Goal: Information Seeking & Learning: Check status

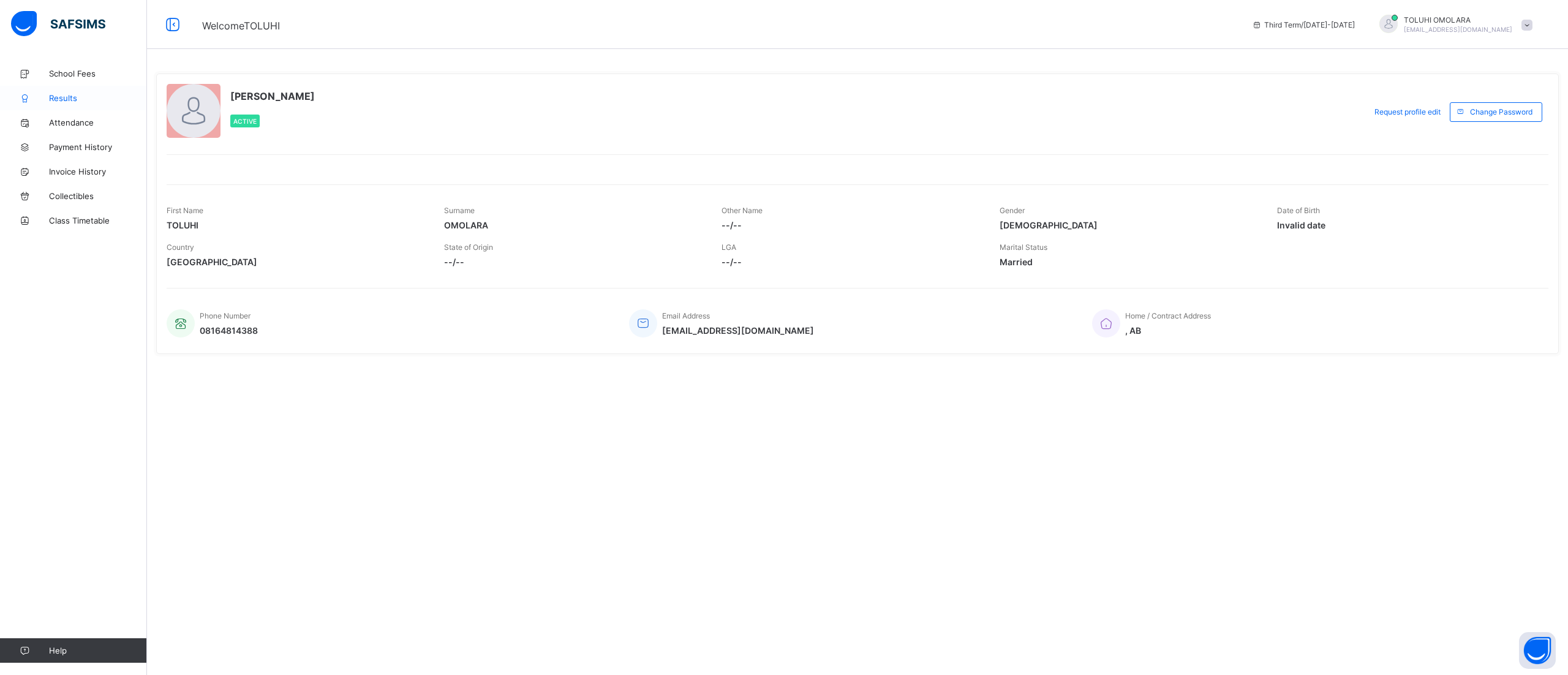
click at [67, 91] on link "Results" at bounding box center [73, 98] width 147 height 24
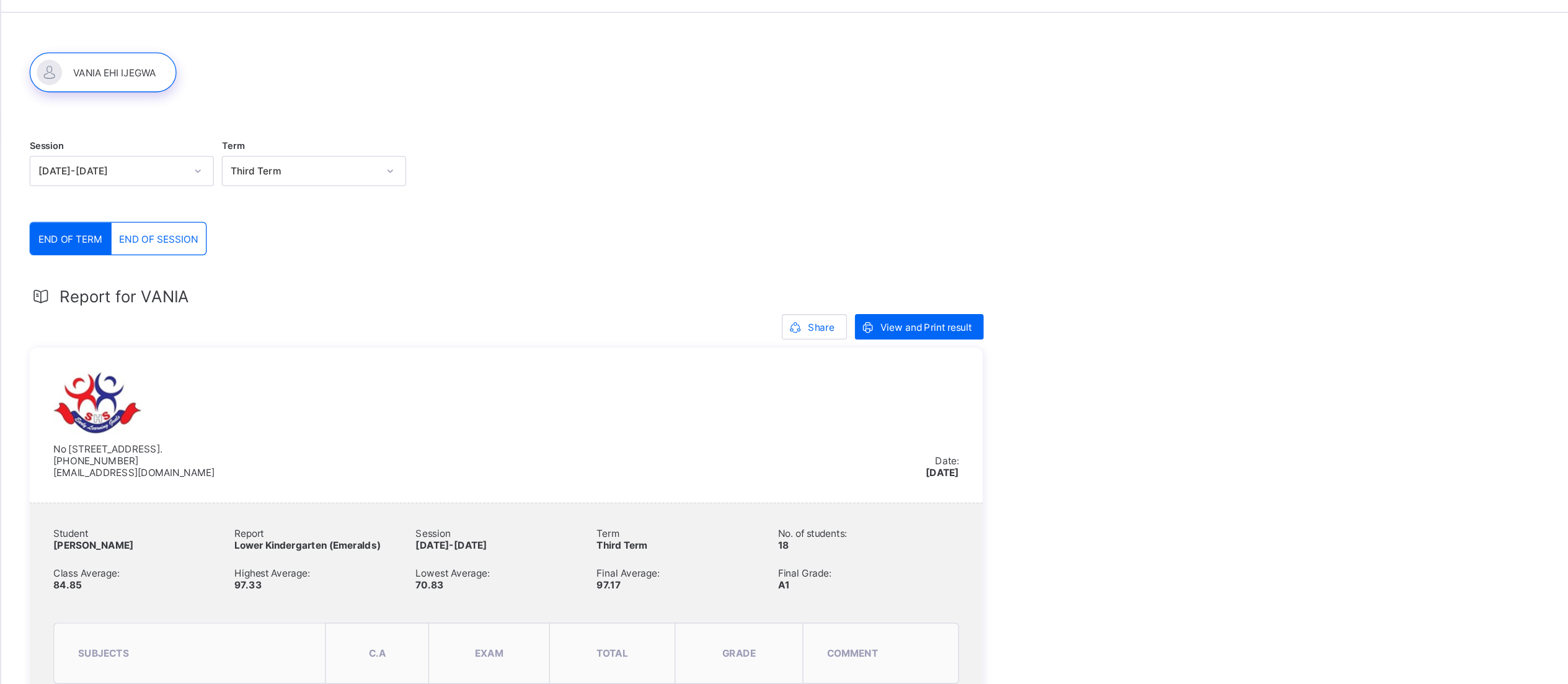
scroll to position [37, 0]
click at [292, 184] on span "END OF SESSION" at bounding box center [271, 189] width 62 height 9
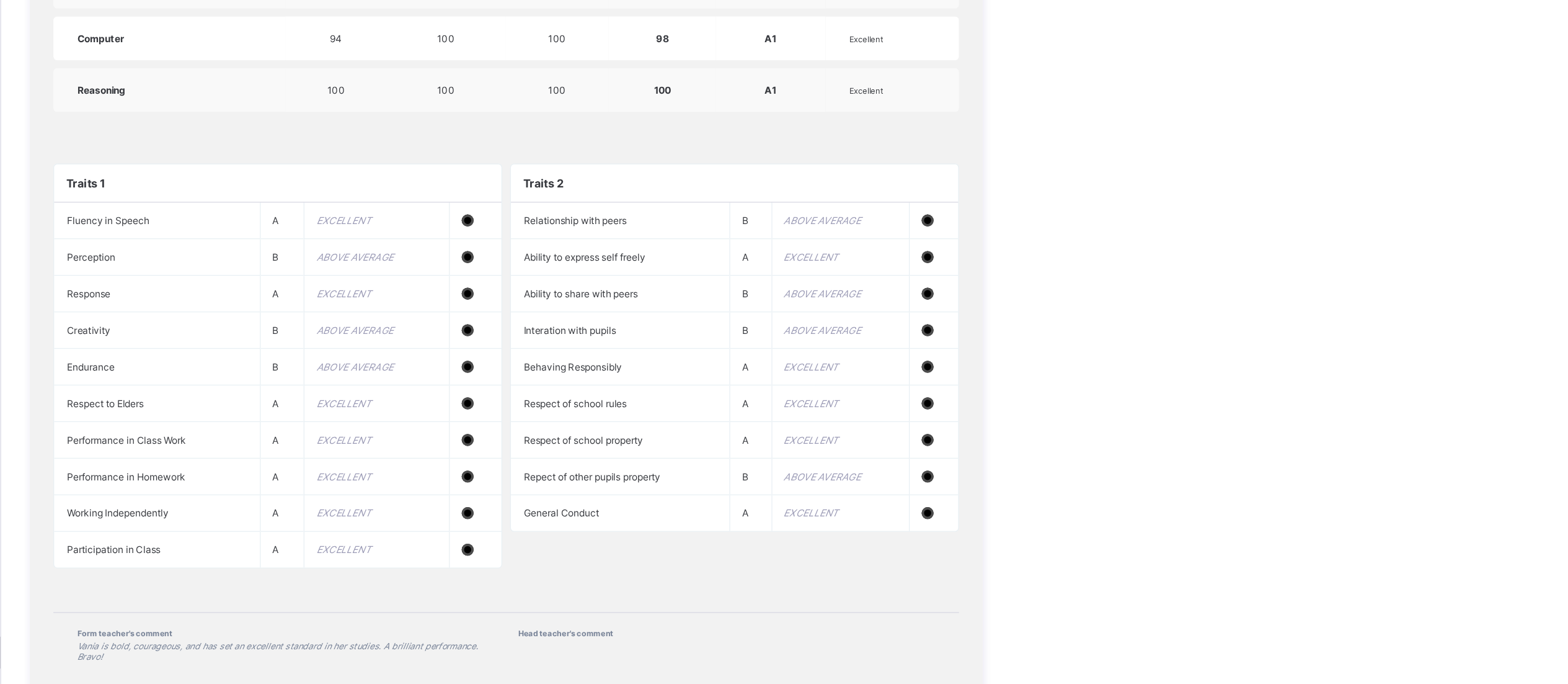
scroll to position [846, 0]
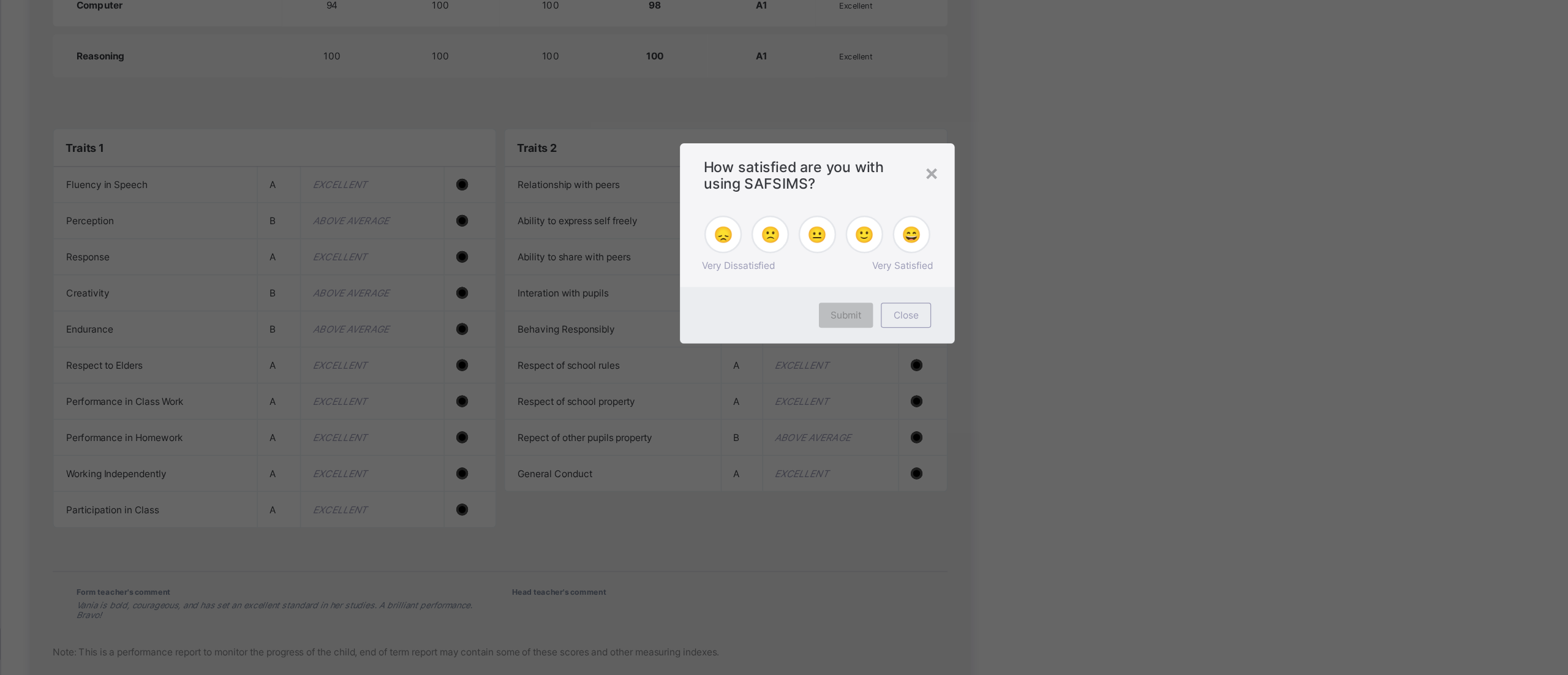
drag, startPoint x: 1364, startPoint y: 229, endPoint x: 1368, endPoint y: 608, distance: 379.0
click at [825, 333] on span "🙂" at bounding box center [821, 330] width 15 height 15
click at [811, 395] on span "Submit" at bounding box center [806, 393] width 24 height 9
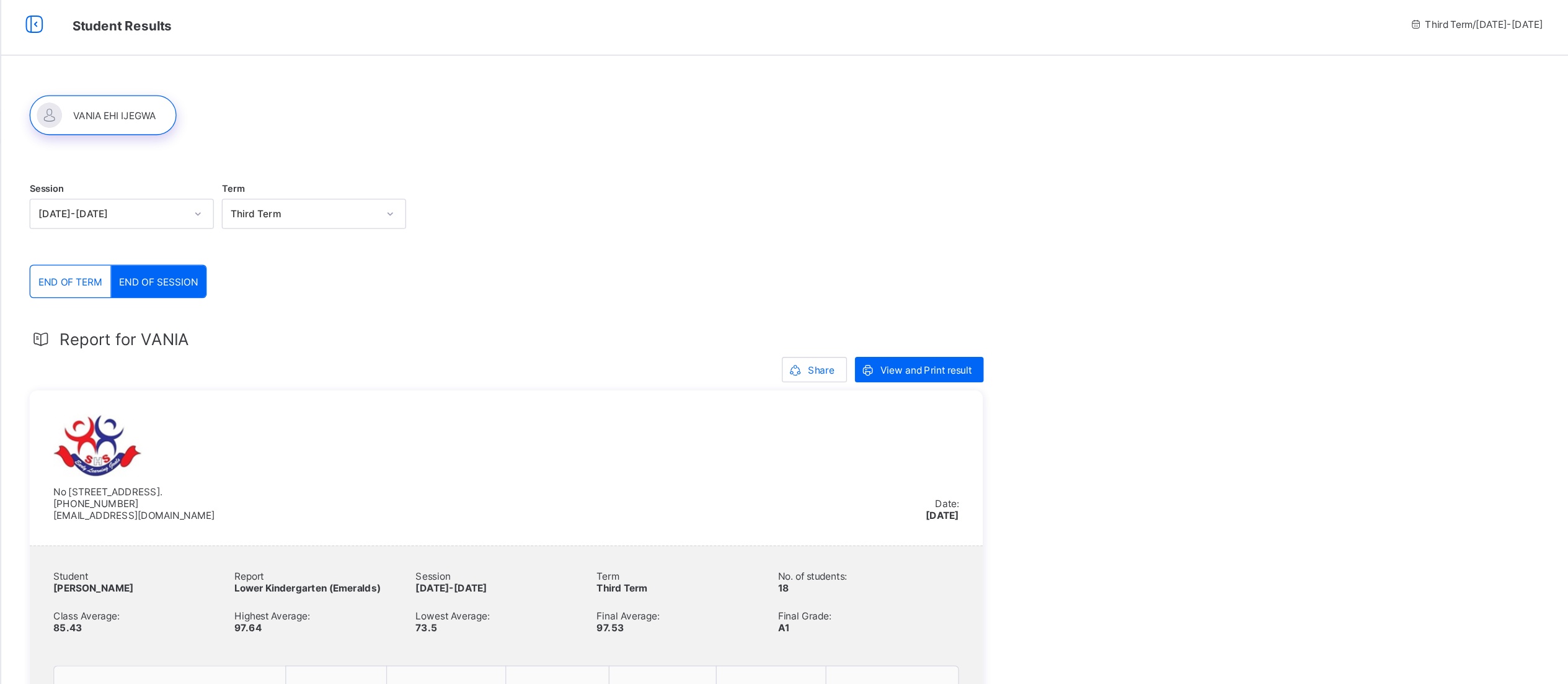
scroll to position [0, 0]
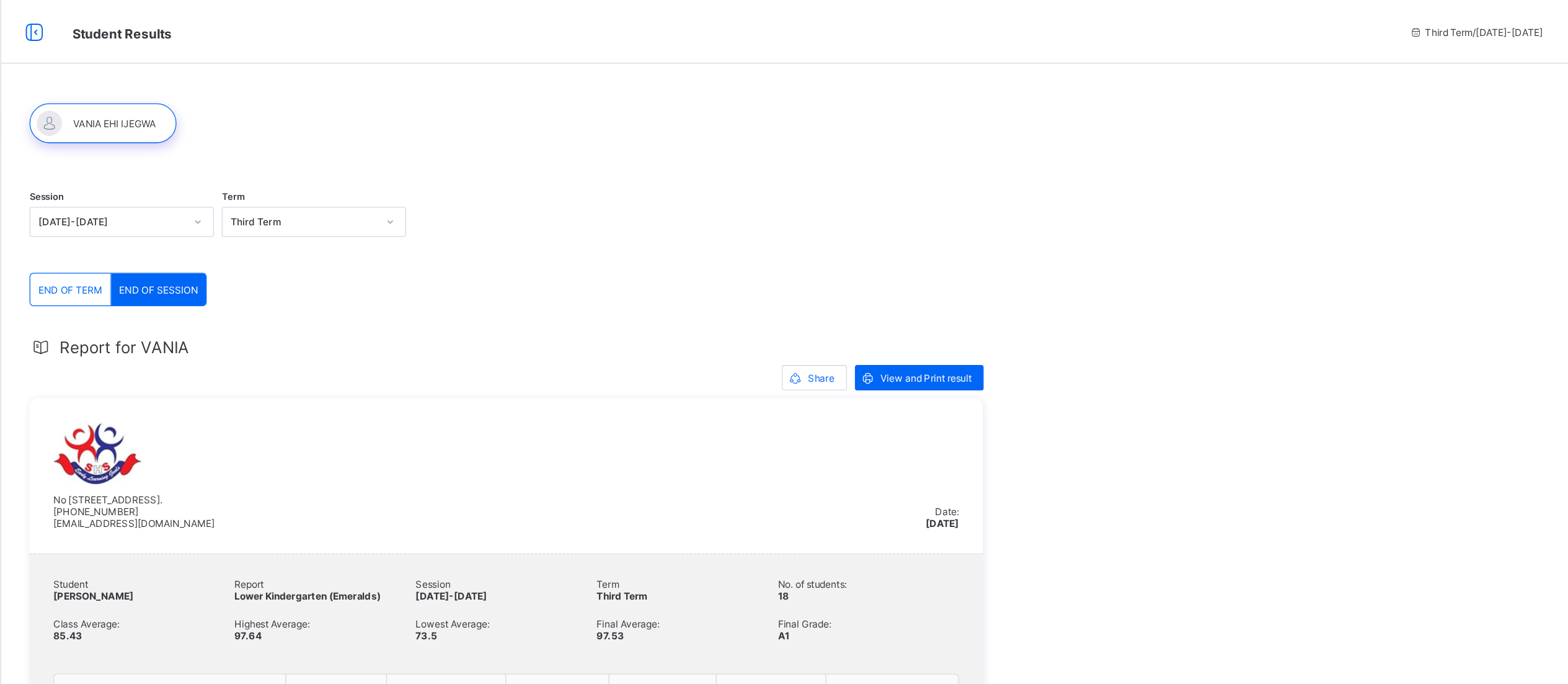
click at [219, 223] on span "END OF TERM" at bounding box center [203, 226] width 50 height 9
click at [264, 221] on span "END OF SESSION" at bounding box center [271, 226] width 62 height 9
